Goal: Obtain resource: Download file/media

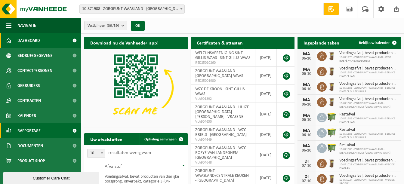
click at [31, 130] on span "Rapportage" at bounding box center [28, 130] width 23 height 15
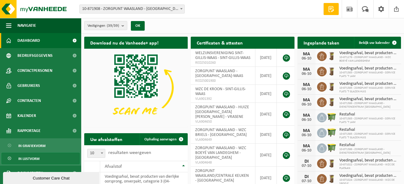
click at [38, 158] on span "In lijstvorm" at bounding box center [28, 158] width 21 height 11
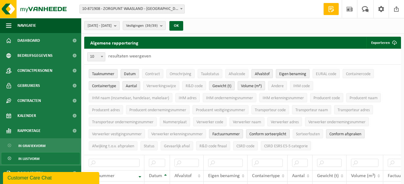
click at [181, 9] on b at bounding box center [181, 9] width 2 height 2
click at [110, 26] on span "[DATE] - [DATE]" at bounding box center [99, 25] width 24 height 9
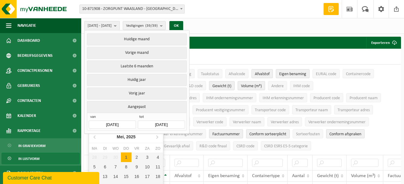
click at [107, 124] on input "[DATE]" at bounding box center [112, 125] width 47 height 8
click at [95, 138] on icon at bounding box center [95, 137] width 2 height 3
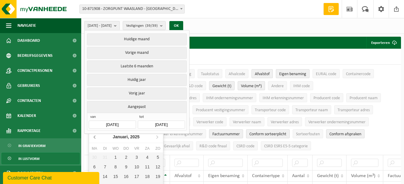
click at [95, 138] on icon at bounding box center [95, 137] width 2 height 3
click at [156, 137] on icon at bounding box center [157, 137] width 10 height 10
click at [112, 162] on div "1" at bounding box center [115, 157] width 11 height 10
type input "[DATE]"
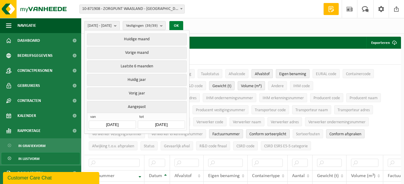
click at [183, 24] on button "OK" at bounding box center [176, 26] width 14 height 10
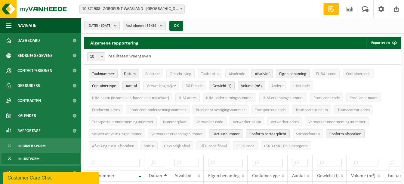
click at [100, 75] on span "Taaknummer" at bounding box center [103, 74] width 22 height 5
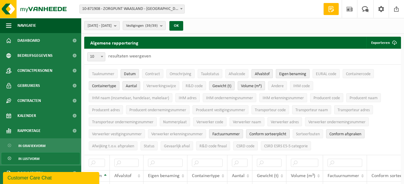
click at [283, 73] on span "Eigen benaming" at bounding box center [292, 74] width 27 height 5
click at [259, 132] on span "Conform sorteerplicht" at bounding box center [267, 134] width 37 height 5
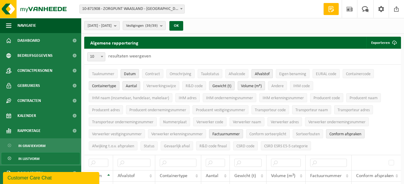
click at [344, 132] on span "Conform afspraken" at bounding box center [345, 134] width 32 height 5
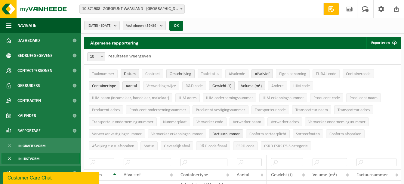
click at [185, 72] on span "Omschrijving" at bounding box center [181, 74] width 22 height 5
click at [190, 98] on span "IHM adres" at bounding box center [188, 98] width 18 height 5
click at [190, 97] on span "IHM adres" at bounding box center [188, 98] width 18 height 5
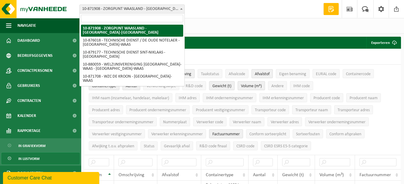
click at [180, 7] on span at bounding box center [181, 9] width 6 height 8
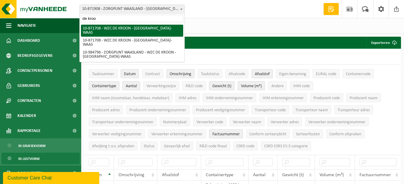
type input "de kroo"
select select "105402"
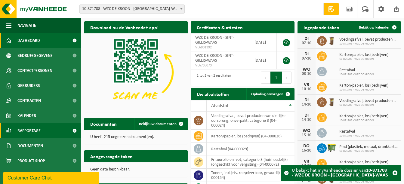
click at [26, 129] on span "Rapportage" at bounding box center [28, 130] width 23 height 15
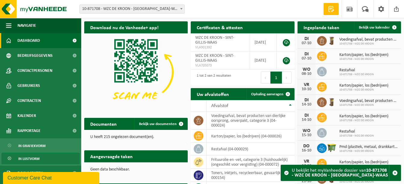
click at [27, 161] on span "In lijstvorm" at bounding box center [28, 158] width 21 height 11
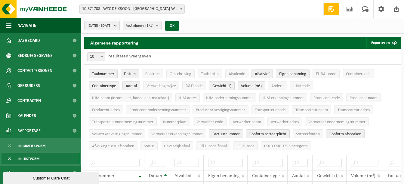
click at [112, 25] on span "[DATE] - [DATE]" at bounding box center [99, 25] width 24 height 9
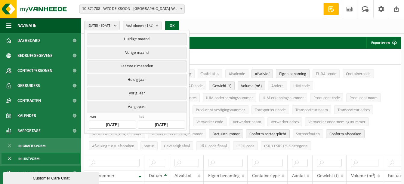
click at [119, 122] on input "[DATE]" at bounding box center [112, 125] width 47 height 8
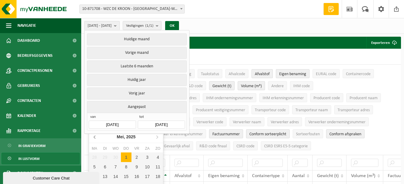
click at [93, 137] on icon at bounding box center [95, 137] width 10 height 10
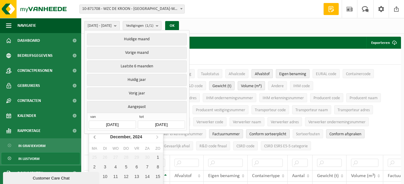
click at [93, 137] on icon at bounding box center [95, 137] width 10 height 10
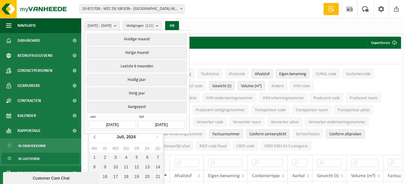
click at [93, 137] on icon at bounding box center [95, 137] width 10 height 10
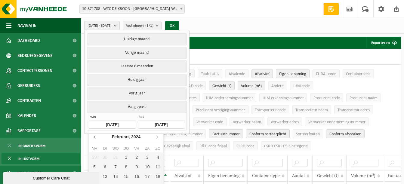
click at [93, 137] on icon at bounding box center [95, 137] width 10 height 10
click at [93, 155] on div "1" at bounding box center [94, 157] width 11 height 10
type input "2024-01-01"
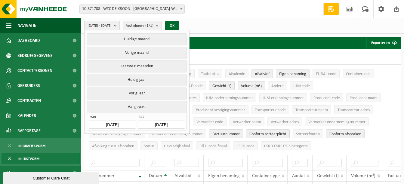
click at [155, 121] on input "[DATE]" at bounding box center [161, 125] width 47 height 8
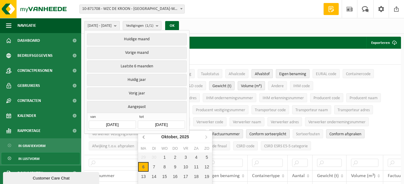
click at [145, 138] on icon at bounding box center [144, 137] width 10 height 10
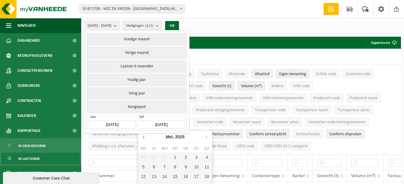
click at [145, 138] on icon at bounding box center [144, 137] width 10 height 10
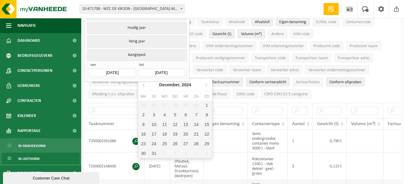
scroll to position [90, 0]
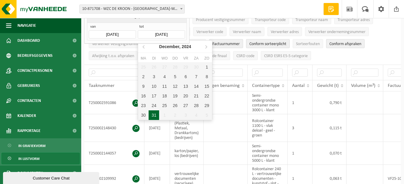
click at [155, 115] on div "31" at bounding box center [154, 115] width 11 height 10
type input "2024-12-31"
type input "2024-01-01"
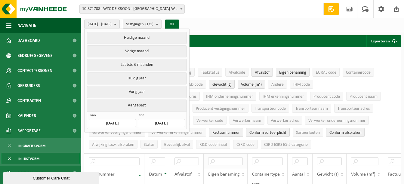
scroll to position [0, 0]
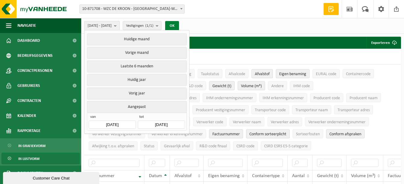
click at [179, 25] on button "OK" at bounding box center [172, 26] width 14 height 10
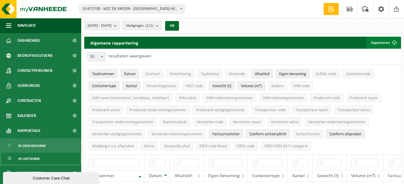
click at [382, 40] on button "Exporteren" at bounding box center [383, 43] width 34 height 12
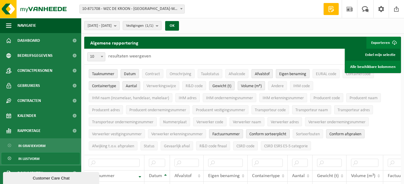
click at [379, 57] on link "Enkel mijn selectie" at bounding box center [372, 55] width 54 height 12
click at [205, 50] on div "10 25 50 100 10 resultaten weergeven" at bounding box center [242, 57] width 317 height 16
click at [237, 132] on span "Factuurnummer" at bounding box center [225, 134] width 27 height 5
click at [262, 134] on span "Conform sorteerplicht" at bounding box center [267, 134] width 37 height 5
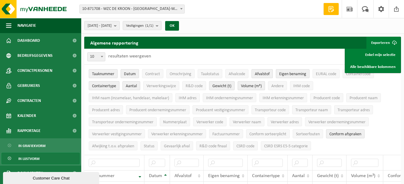
click at [345, 133] on span "Conform afspraken" at bounding box center [345, 134] width 32 height 5
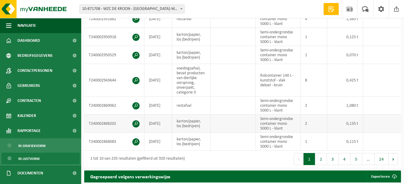
scroll to position [241, 0]
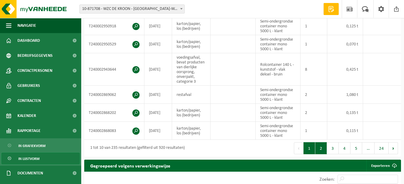
click at [325, 147] on button "2" at bounding box center [321, 148] width 12 height 12
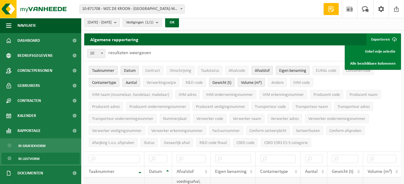
scroll to position [0, 0]
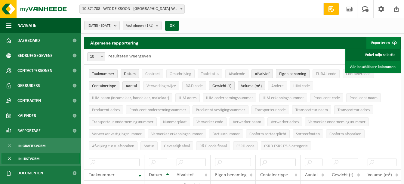
click at [386, 54] on link "Enkel mijn selectie" at bounding box center [372, 55] width 54 height 12
